Goal: Download file/media

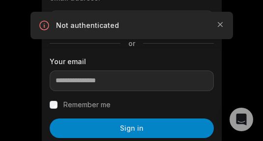
scroll to position [170, 0]
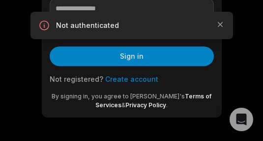
click at [136, 80] on link "Create account" at bounding box center [131, 79] width 53 height 8
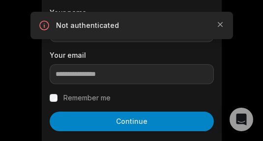
scroll to position [98, 0]
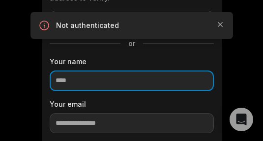
click at [115, 82] on input at bounding box center [132, 81] width 164 height 21
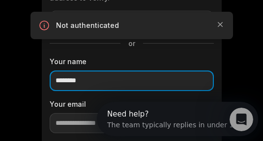
type input "********"
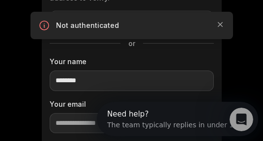
scroll to position [147, 0]
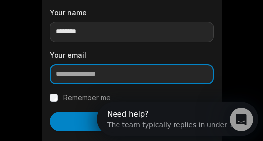
click at [109, 81] on input "email" at bounding box center [132, 74] width 164 height 21
paste input "**********"
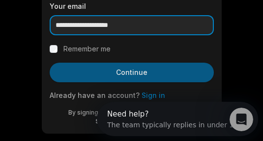
type input "**********"
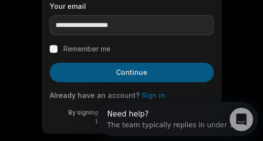
click at [124, 70] on button "Continue" at bounding box center [132, 73] width 164 height 20
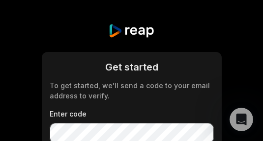
scroll to position [49, 0]
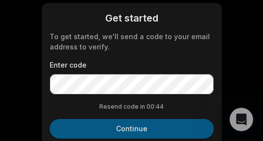
click at [139, 128] on button "Continue" at bounding box center [132, 129] width 164 height 20
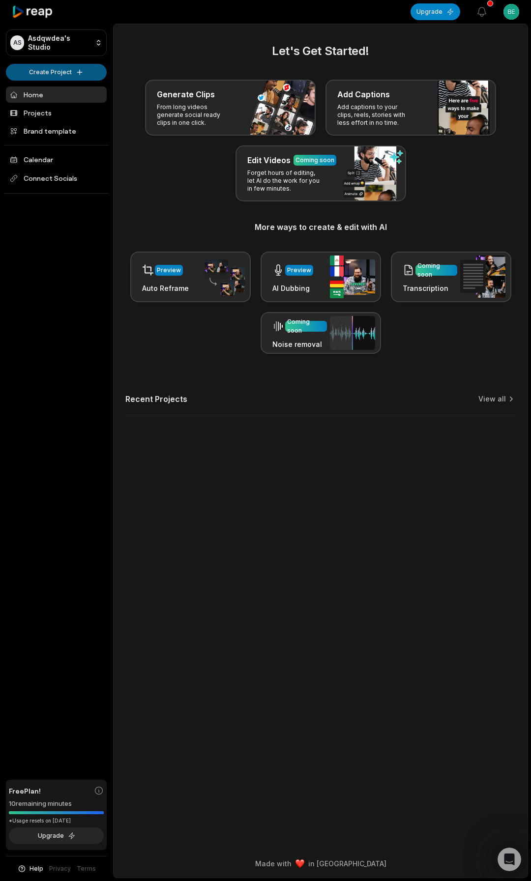
click at [57, 79] on html "AS Asdqwdea's Studio Create Project Home Projects Brand template Calendar Conne…" at bounding box center [265, 440] width 531 height 881
click at [56, 99] on link "Create Clips" at bounding box center [56, 93] width 96 height 16
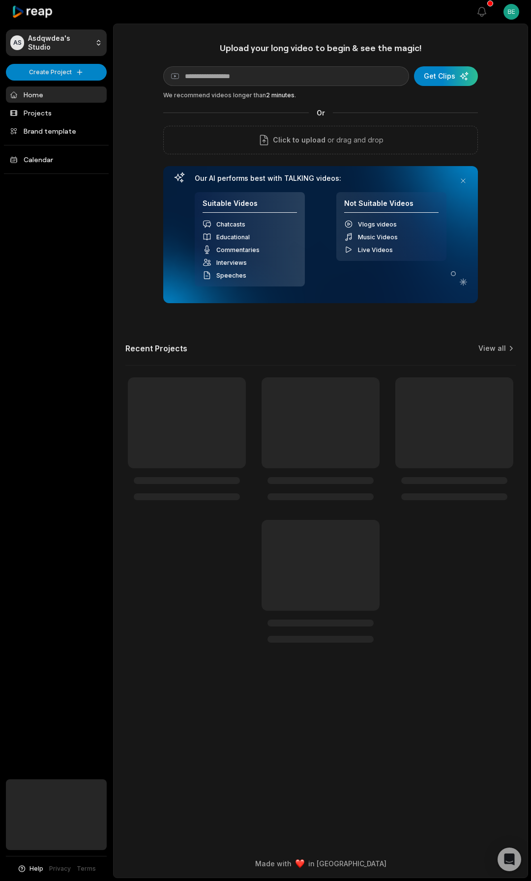
click at [230, 70] on input at bounding box center [286, 76] width 246 height 20
type input "**********"
click at [440, 76] on div "submit" at bounding box center [446, 76] width 64 height 20
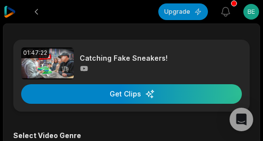
click at [5, 14] on img at bounding box center [10, 12] width 12 height 12
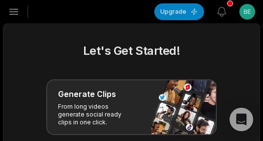
click at [20, 11] on button "Open sidebar" at bounding box center [14, 12] width 22 height 22
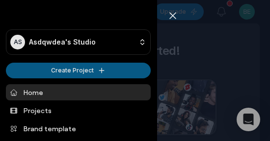
click at [42, 76] on html "AS Asdqwdea's Studio Create Project Home Projects Brand template Calendar Conne…" at bounding box center [135, 70] width 270 height 141
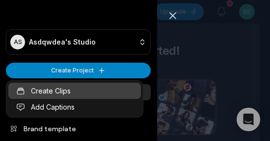
click at [49, 95] on link "Create Clips" at bounding box center [74, 91] width 133 height 16
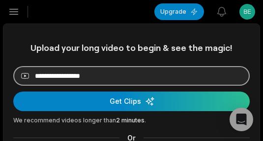
drag, startPoint x: 0, startPoint y: 0, endPoint x: 95, endPoint y: 78, distance: 122.9
click at [95, 78] on input at bounding box center [131, 76] width 236 height 20
paste input "**********"
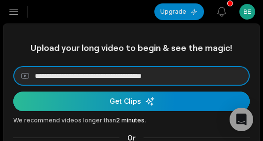
type input "**********"
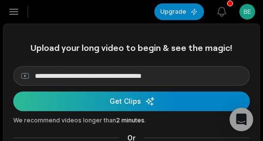
click at [91, 96] on div "submit" at bounding box center [131, 102] width 236 height 20
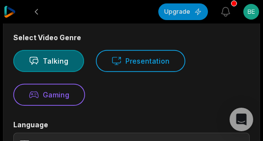
scroll to position [147, 0]
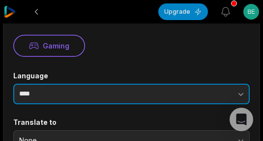
click at [96, 97] on input "****" at bounding box center [131, 94] width 236 height 21
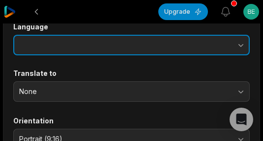
click at [230, 44] on button "button" at bounding box center [204, 45] width 92 height 21
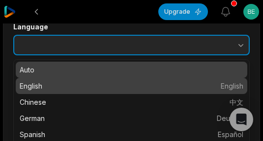
type input "*******"
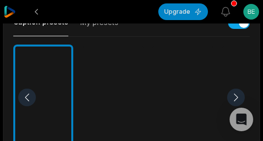
scroll to position [442, 0]
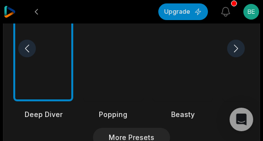
click at [179, 60] on div at bounding box center [183, 49] width 60 height 107
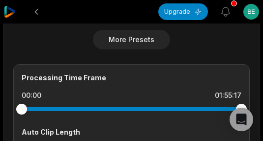
scroll to position [589, 0]
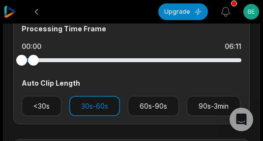
drag, startPoint x: 241, startPoint y: 60, endPoint x: -36, endPoint y: 62, distance: 277.0
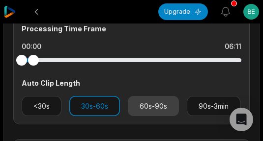
click at [152, 109] on button "60s-90s" at bounding box center [153, 106] width 51 height 20
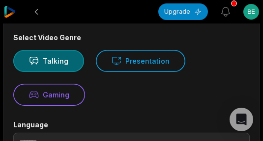
scroll to position [0, 0]
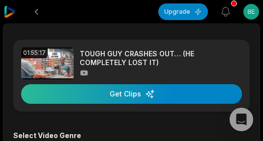
click at [151, 92] on div "button" at bounding box center [131, 94] width 221 height 20
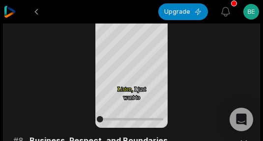
scroll to position [1970, 0]
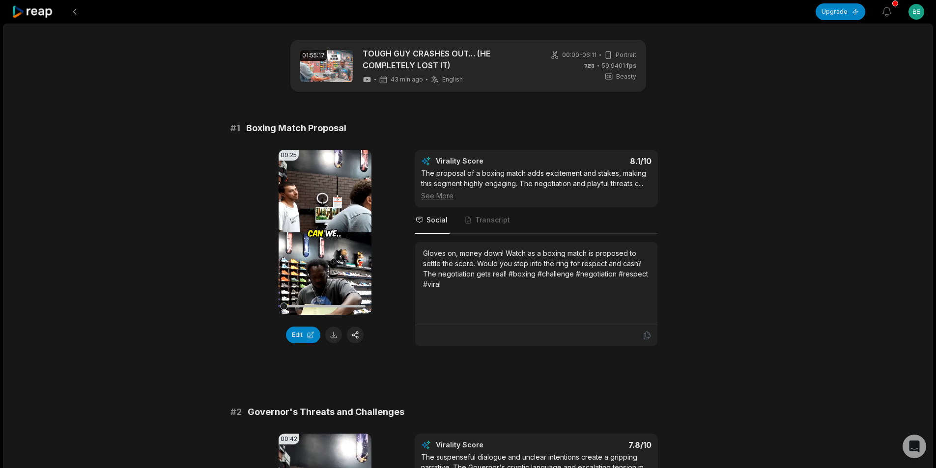
scroll to position [98, 0]
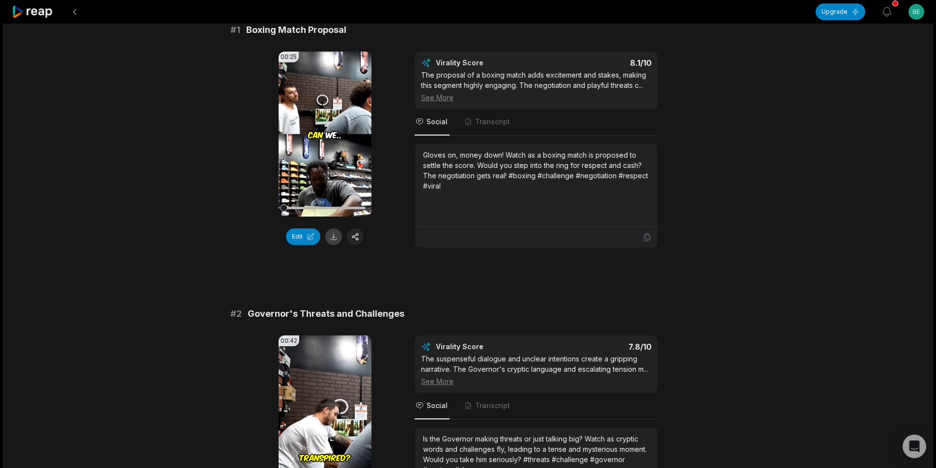
click at [262, 141] on button at bounding box center [333, 236] width 17 height 17
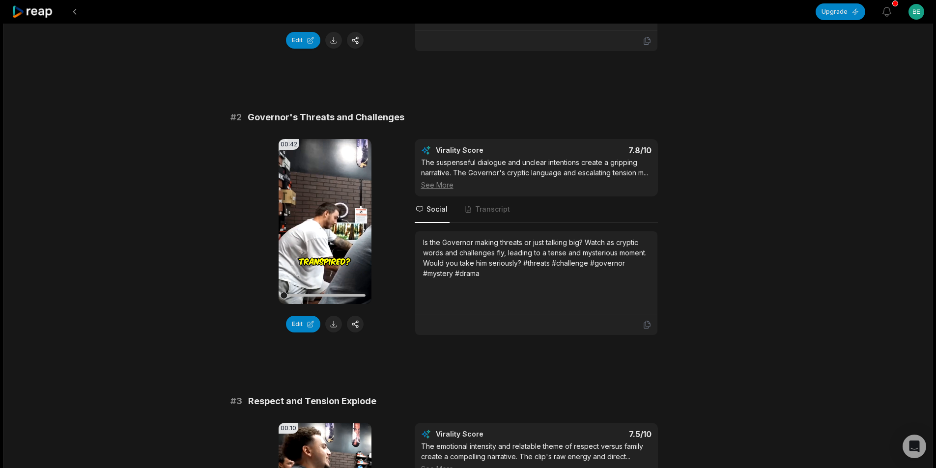
scroll to position [344, 0]
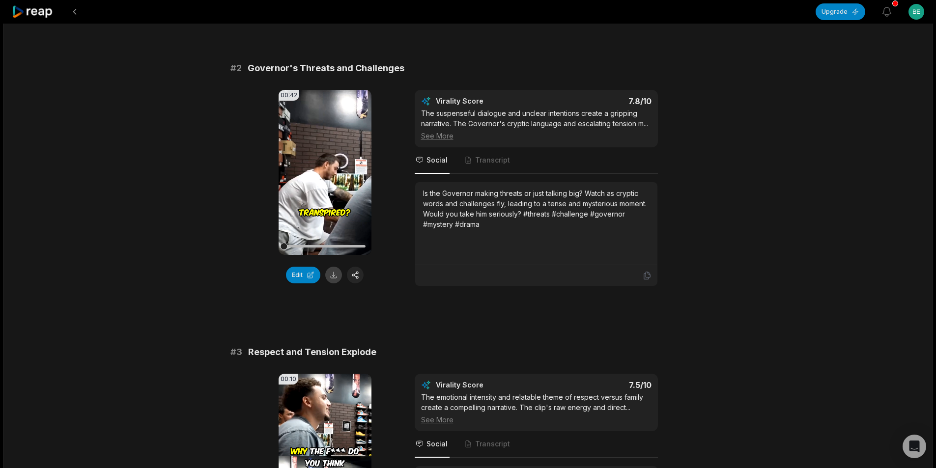
click at [262, 141] on button at bounding box center [333, 275] width 17 height 17
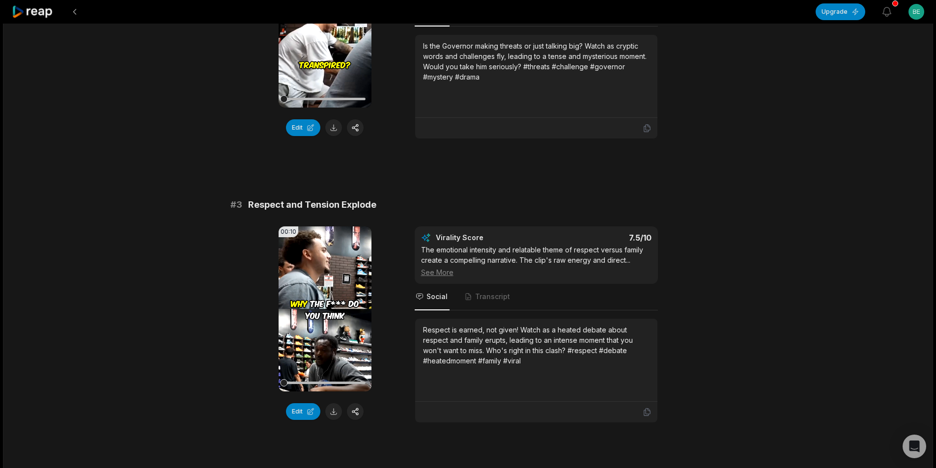
scroll to position [737, 0]
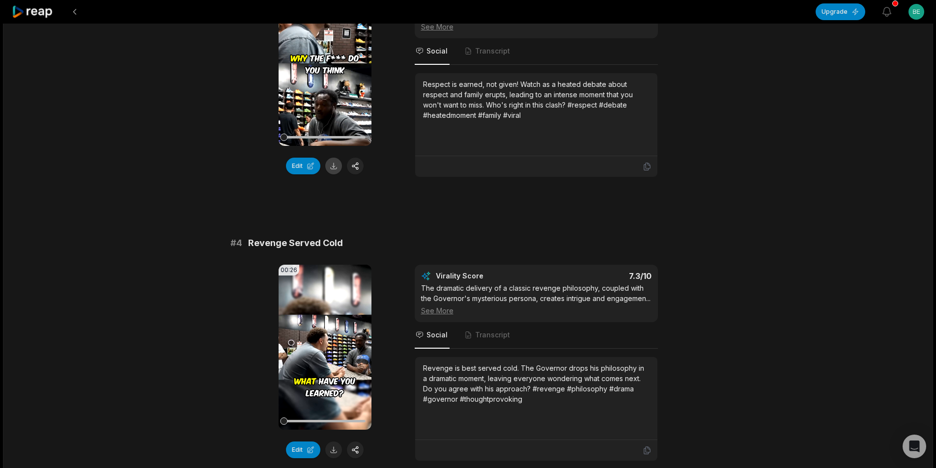
click at [262, 141] on button at bounding box center [333, 166] width 17 height 17
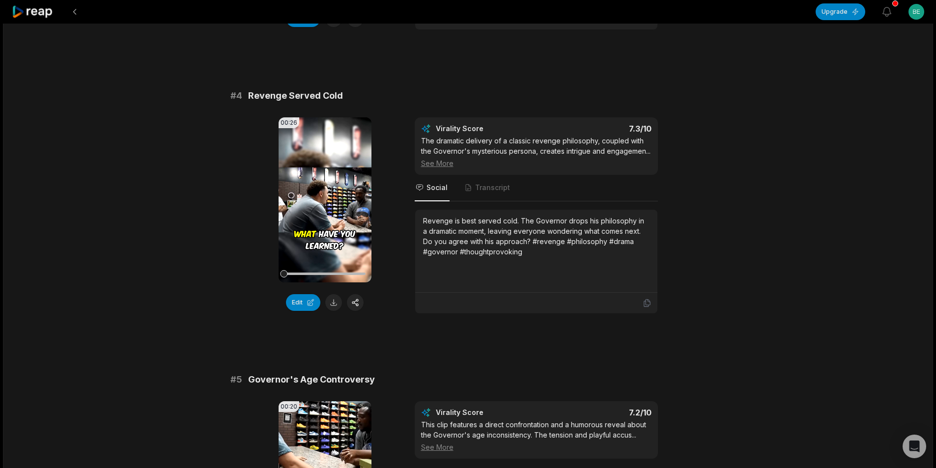
scroll to position [982, 0]
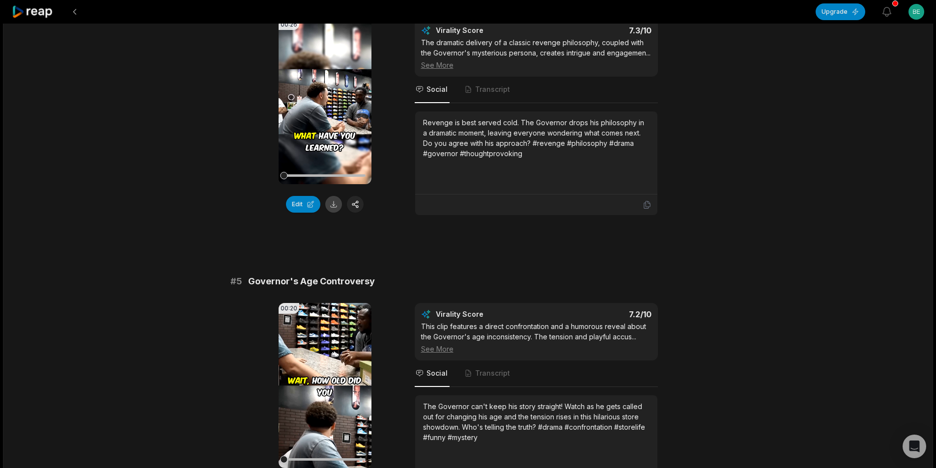
click at [262, 141] on button at bounding box center [333, 204] width 17 height 17
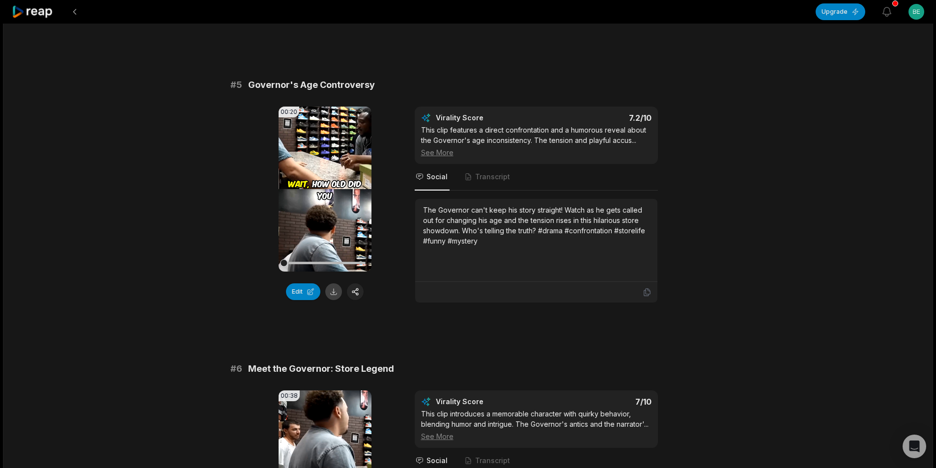
click at [262, 141] on button at bounding box center [333, 291] width 17 height 17
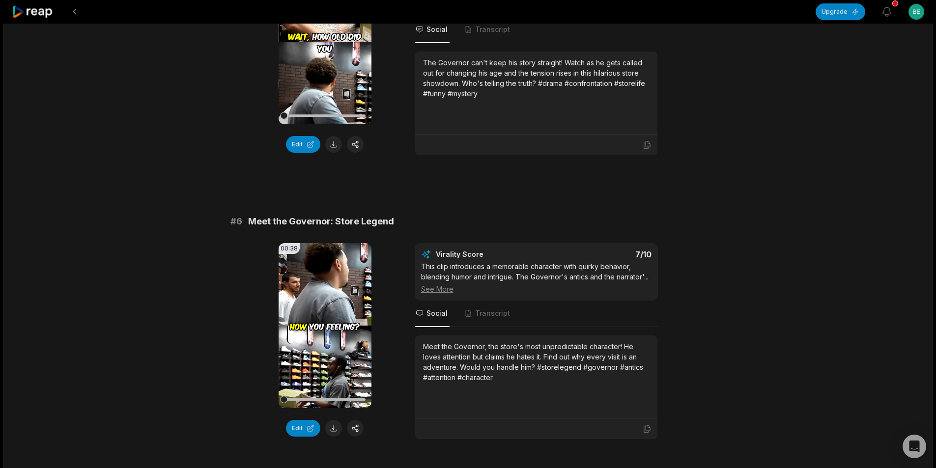
scroll to position [1474, 0]
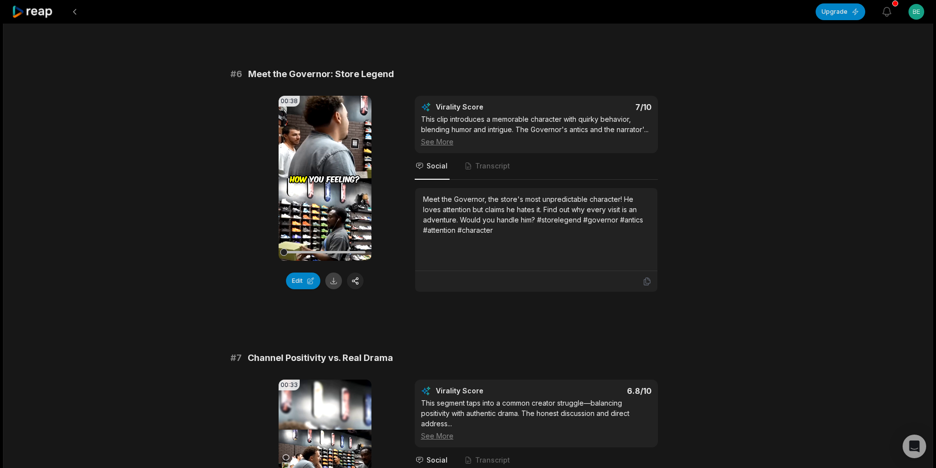
click at [262, 141] on button at bounding box center [333, 281] width 17 height 17
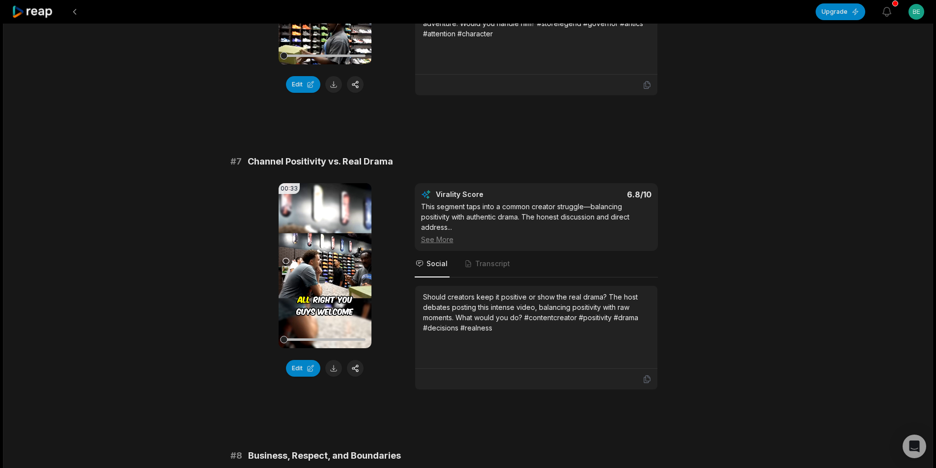
scroll to position [1768, 0]
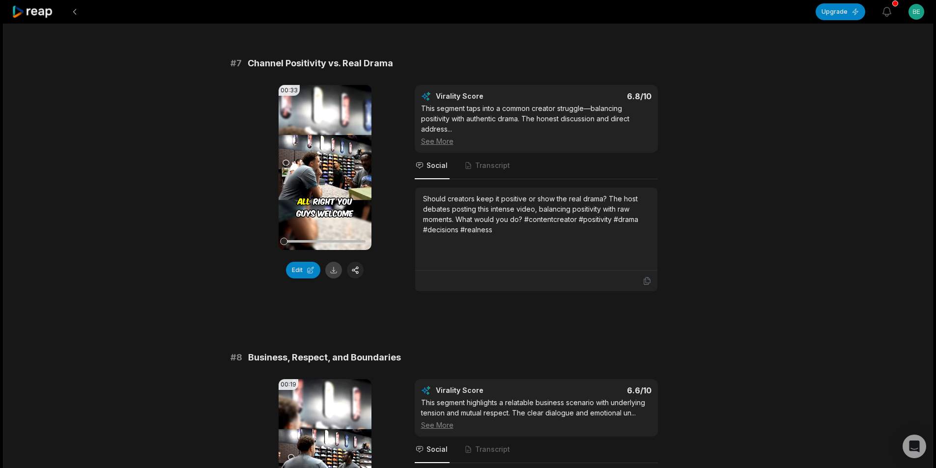
click at [262, 141] on button at bounding box center [333, 270] width 17 height 17
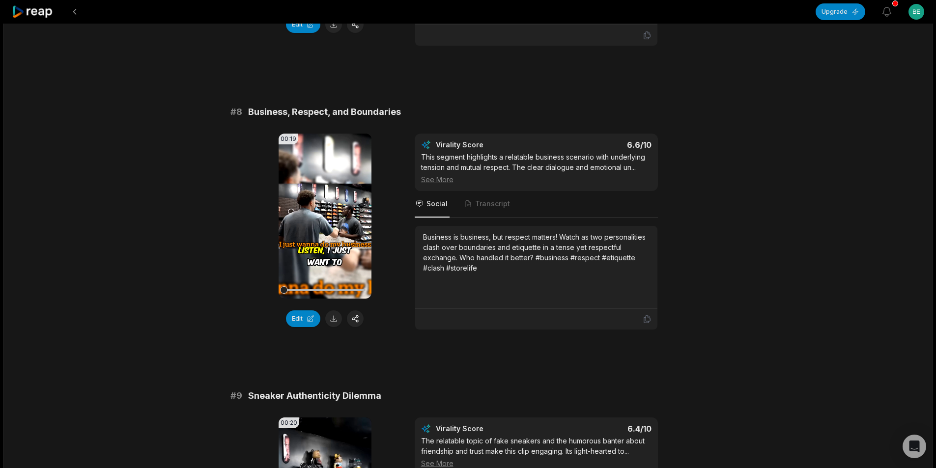
scroll to position [2063, 0]
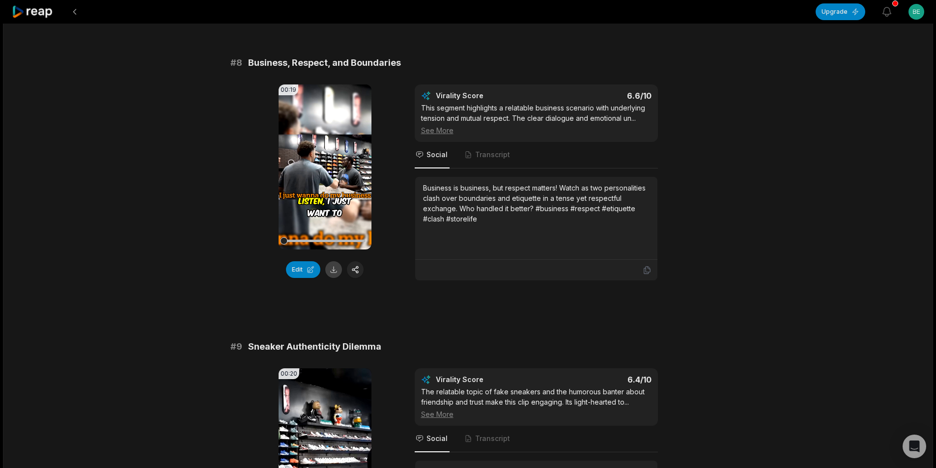
click at [262, 141] on button at bounding box center [333, 269] width 17 height 17
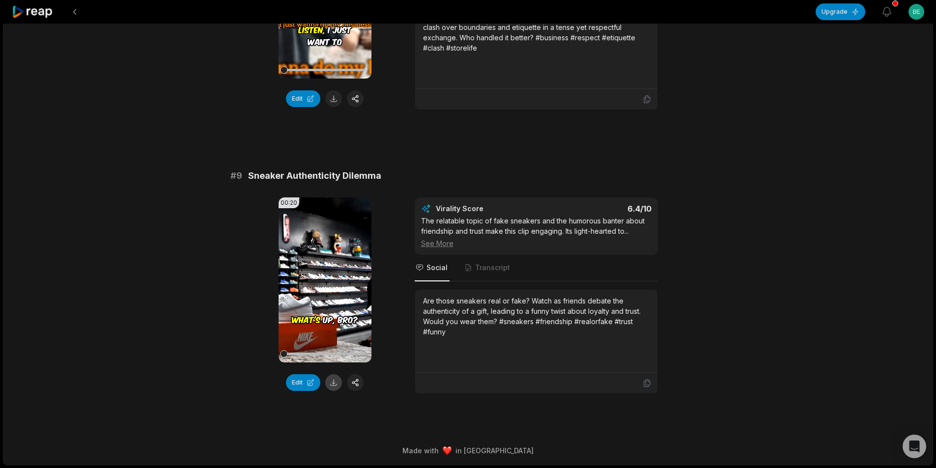
click at [262, 141] on button at bounding box center [333, 382] width 17 height 17
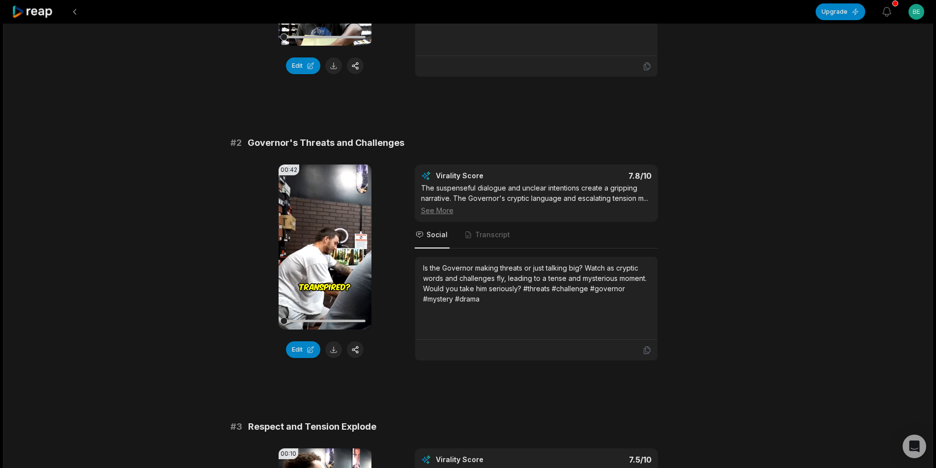
scroll to position [0, 0]
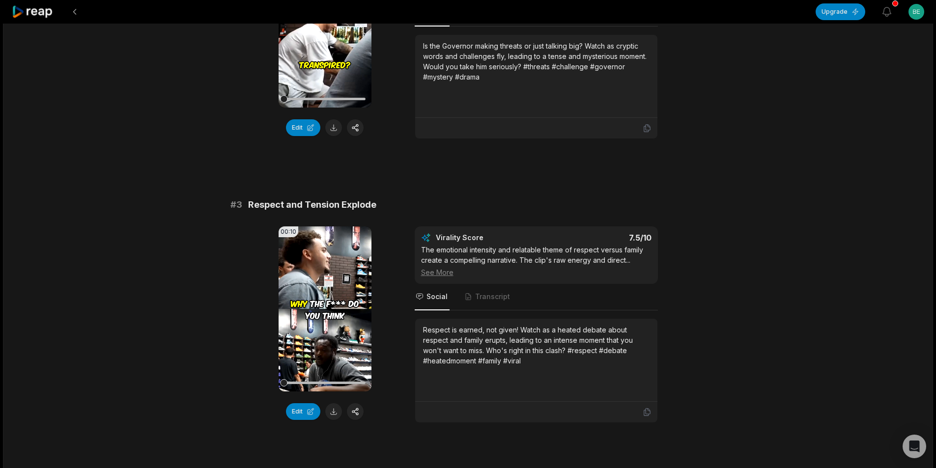
scroll to position [540, 0]
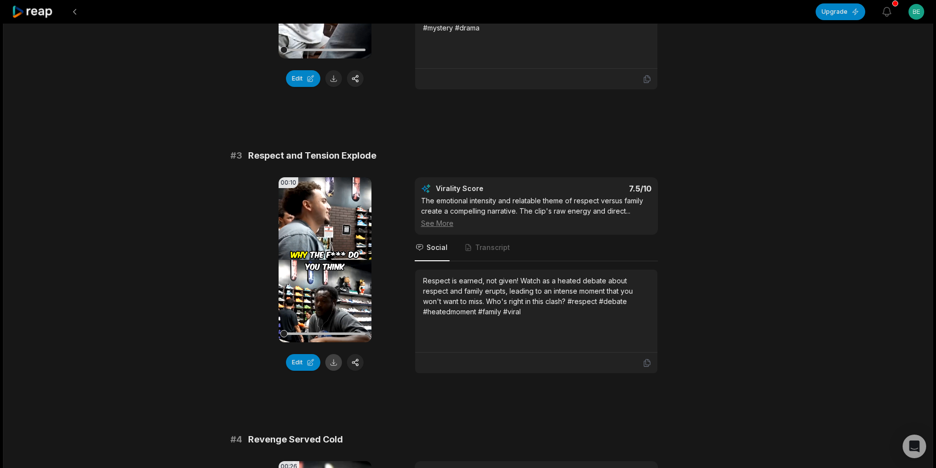
click at [336, 363] on button at bounding box center [333, 362] width 17 height 17
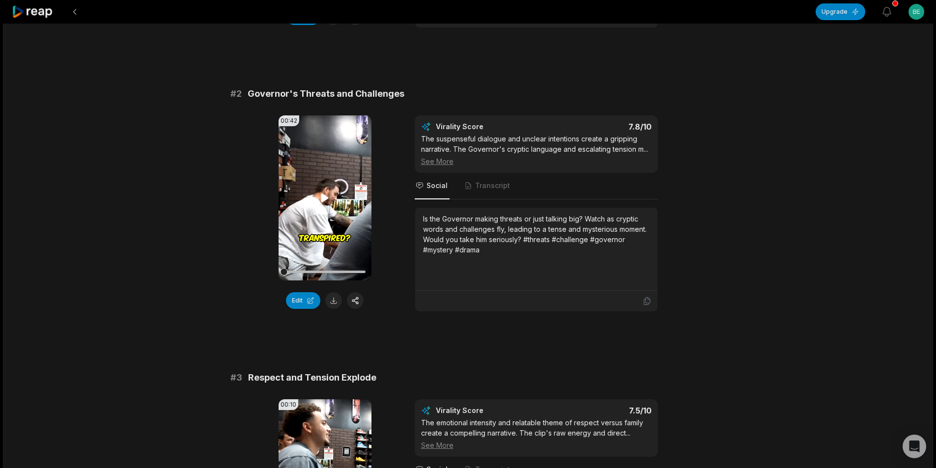
scroll to position [0, 0]
